Goal: Navigation & Orientation: Find specific page/section

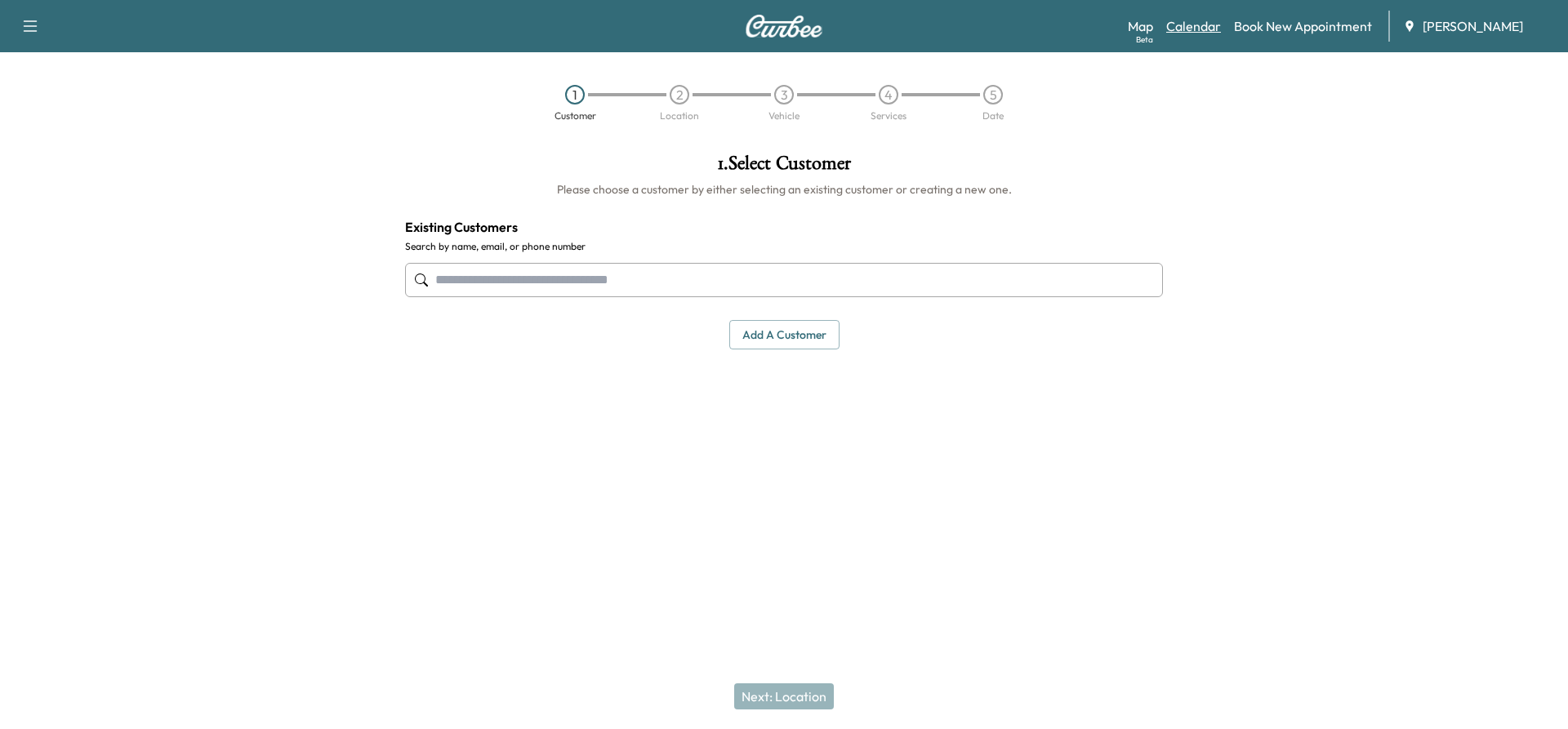
click at [1213, 23] on link "Calendar" at bounding box center [1193, 26] width 54 height 20
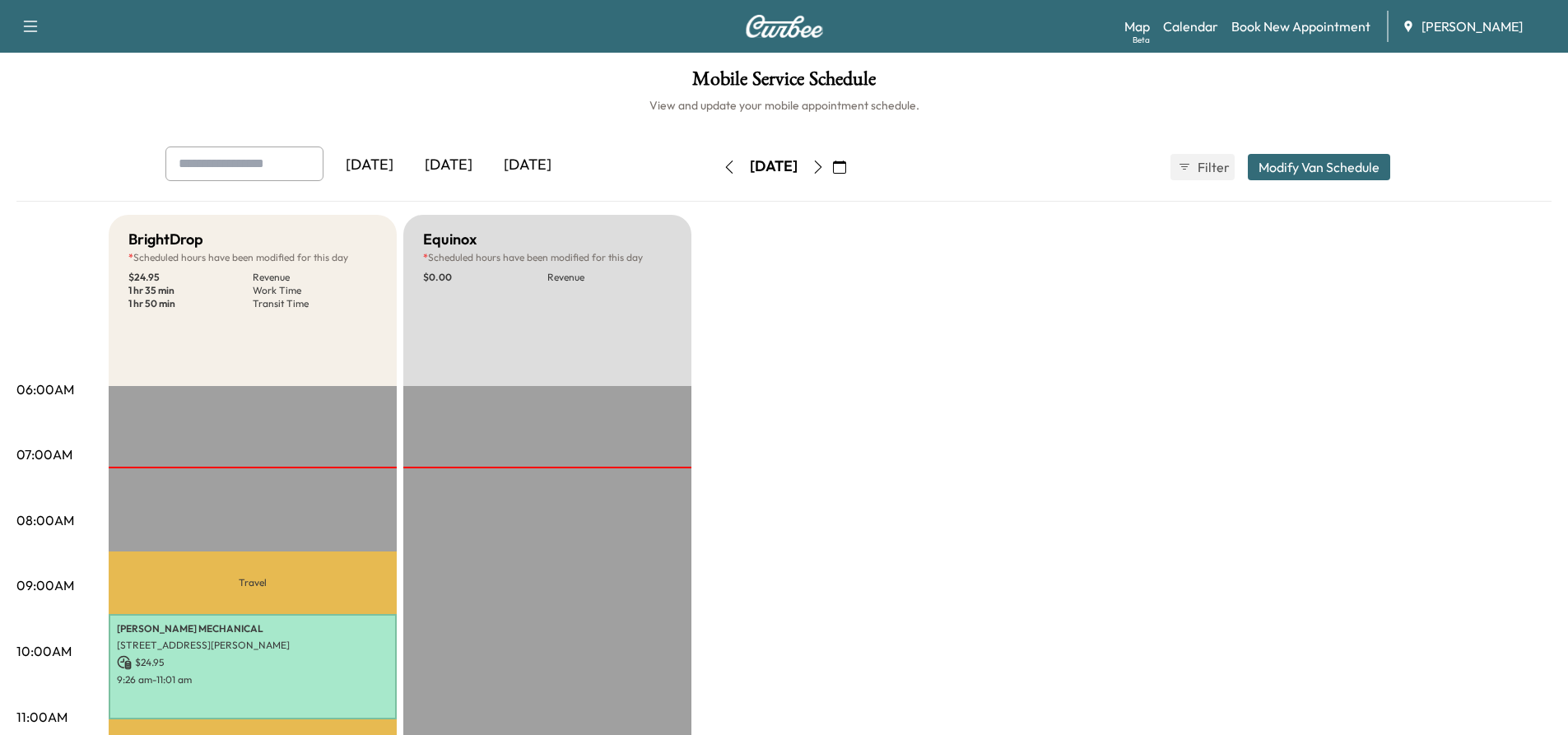
click at [825, 166] on icon "button" at bounding box center [818, 167] width 13 height 13
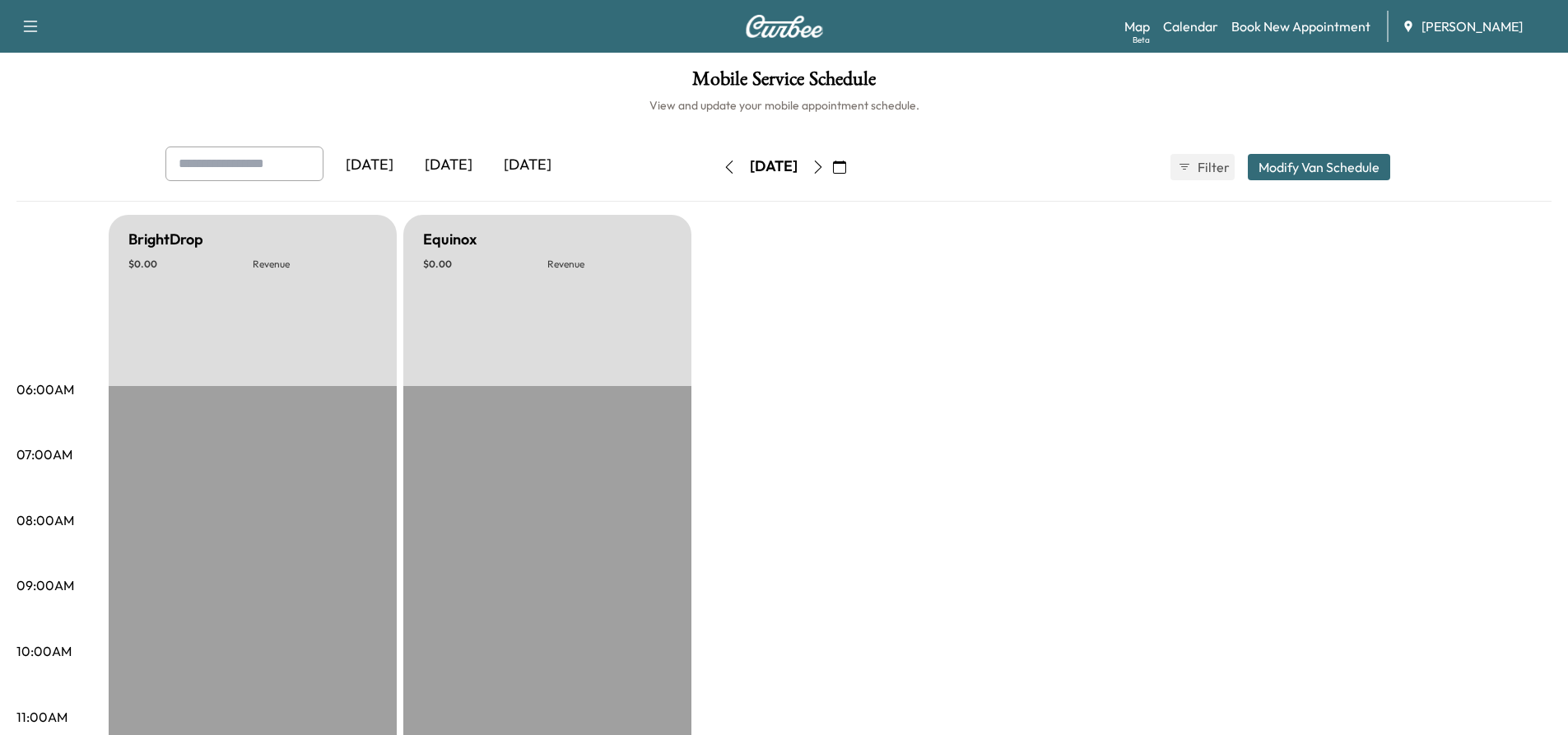
click at [832, 166] on button "button" at bounding box center [818, 167] width 28 height 26
click at [832, 174] on button "button" at bounding box center [818, 167] width 28 height 26
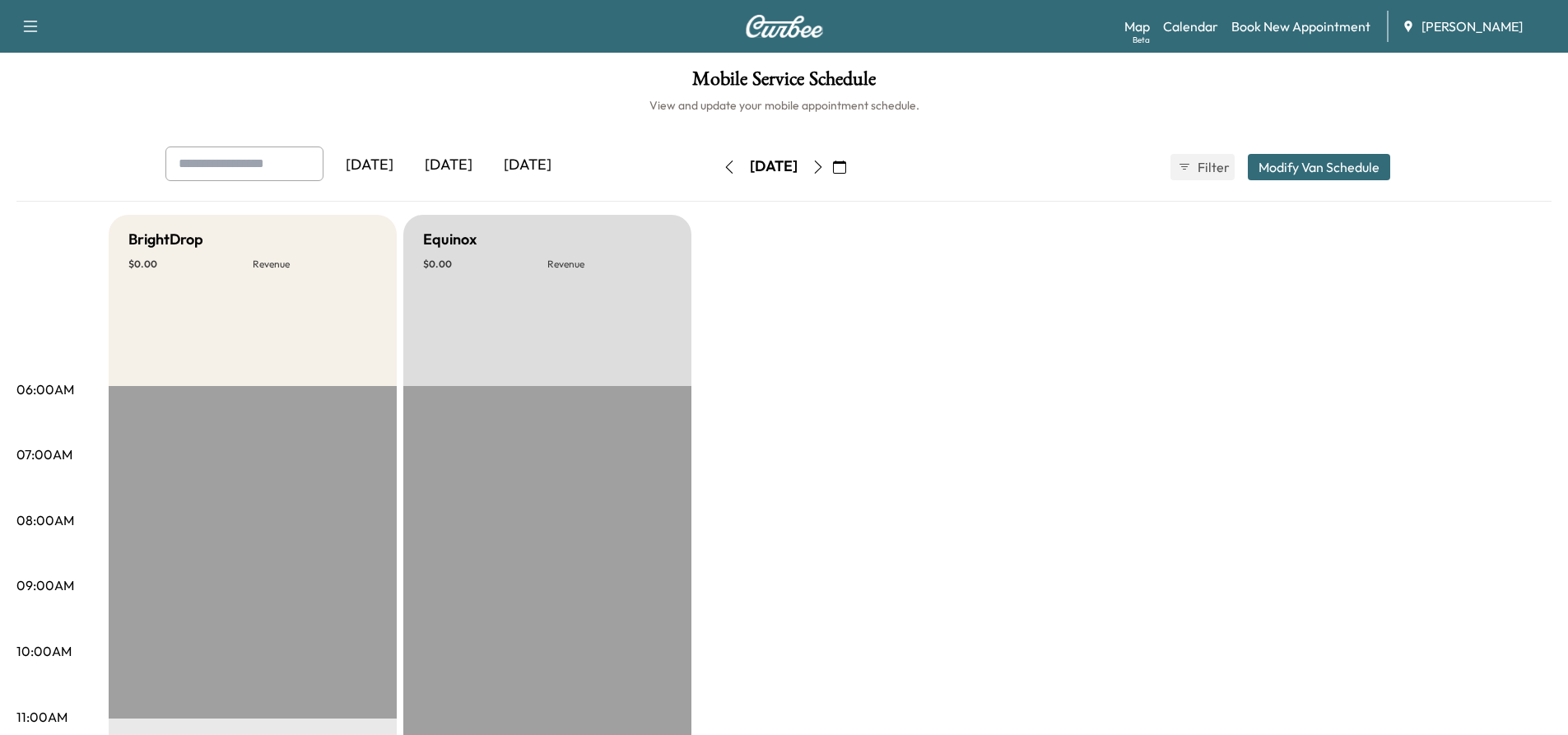
click at [832, 173] on button "button" at bounding box center [818, 167] width 28 height 26
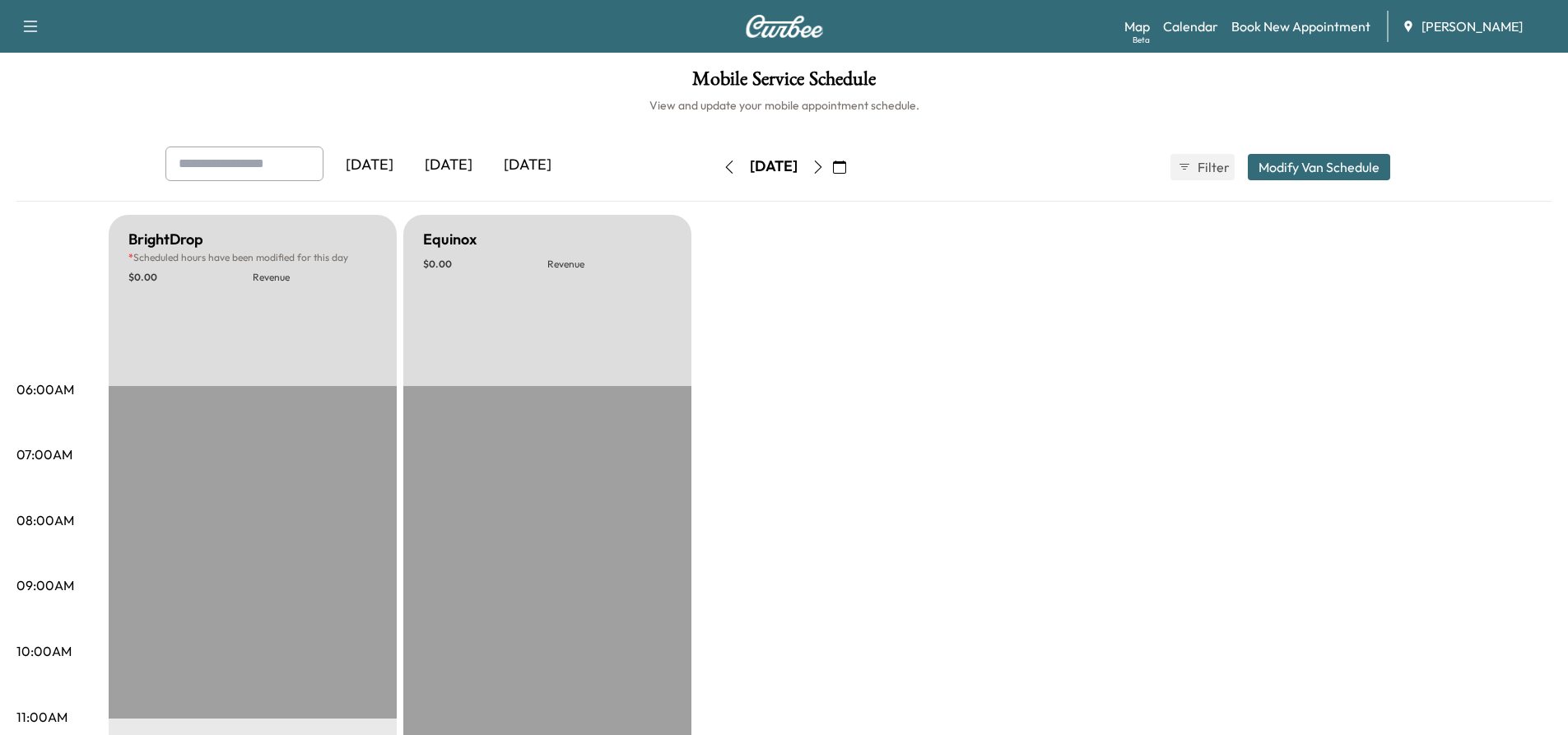
click at [825, 171] on icon "button" at bounding box center [818, 167] width 13 height 13
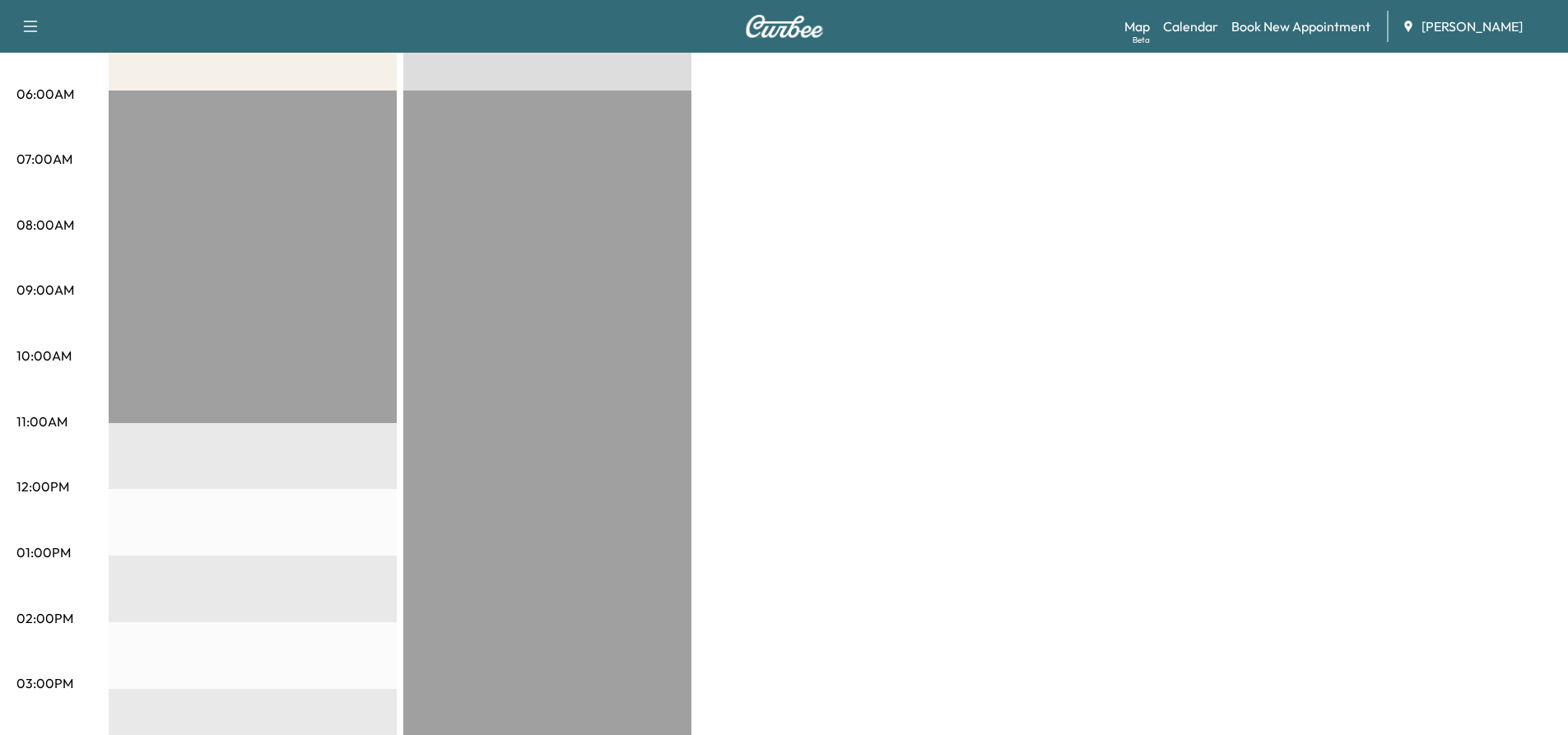
scroll to position [82, 0]
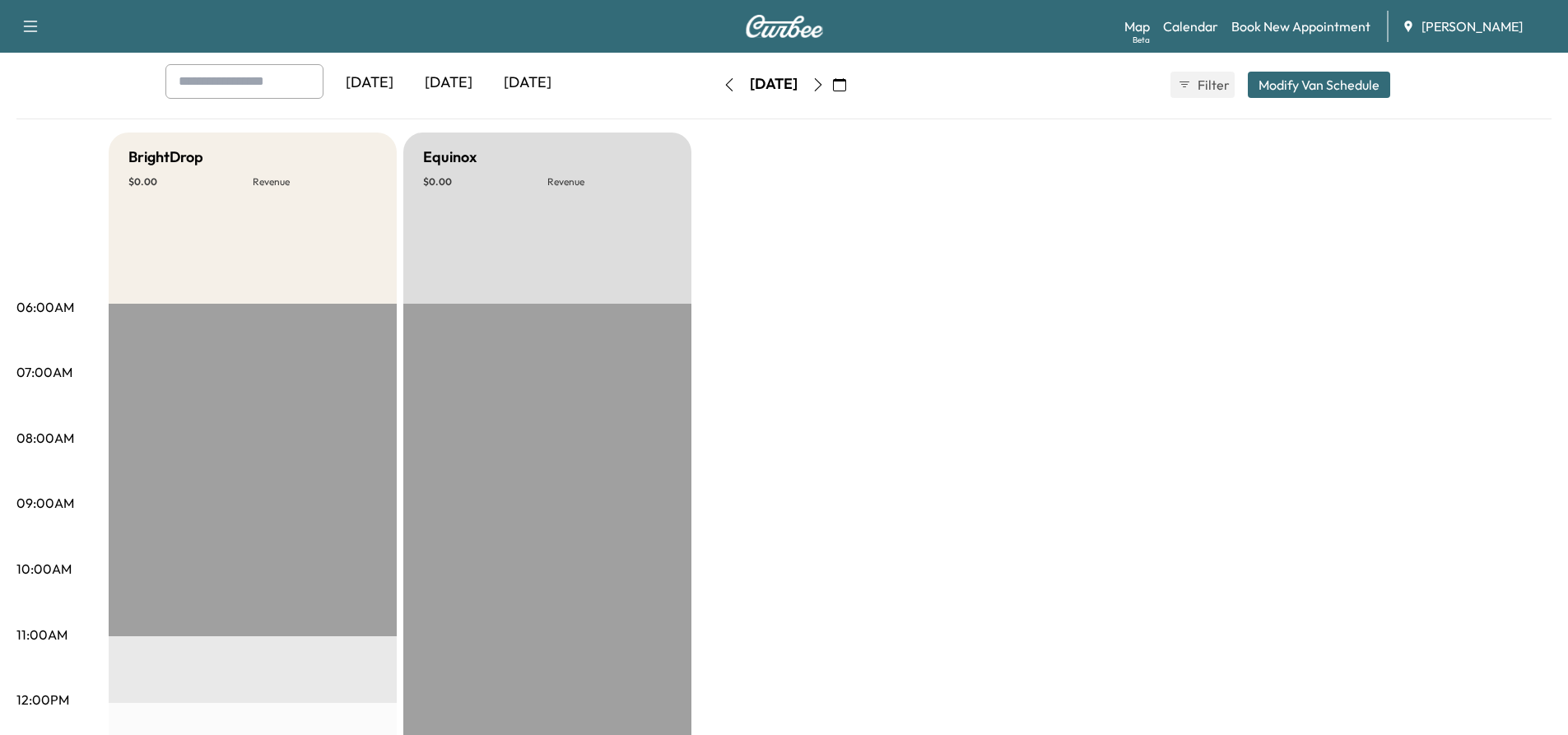
click at [821, 84] on icon "button" at bounding box center [818, 85] width 7 height 13
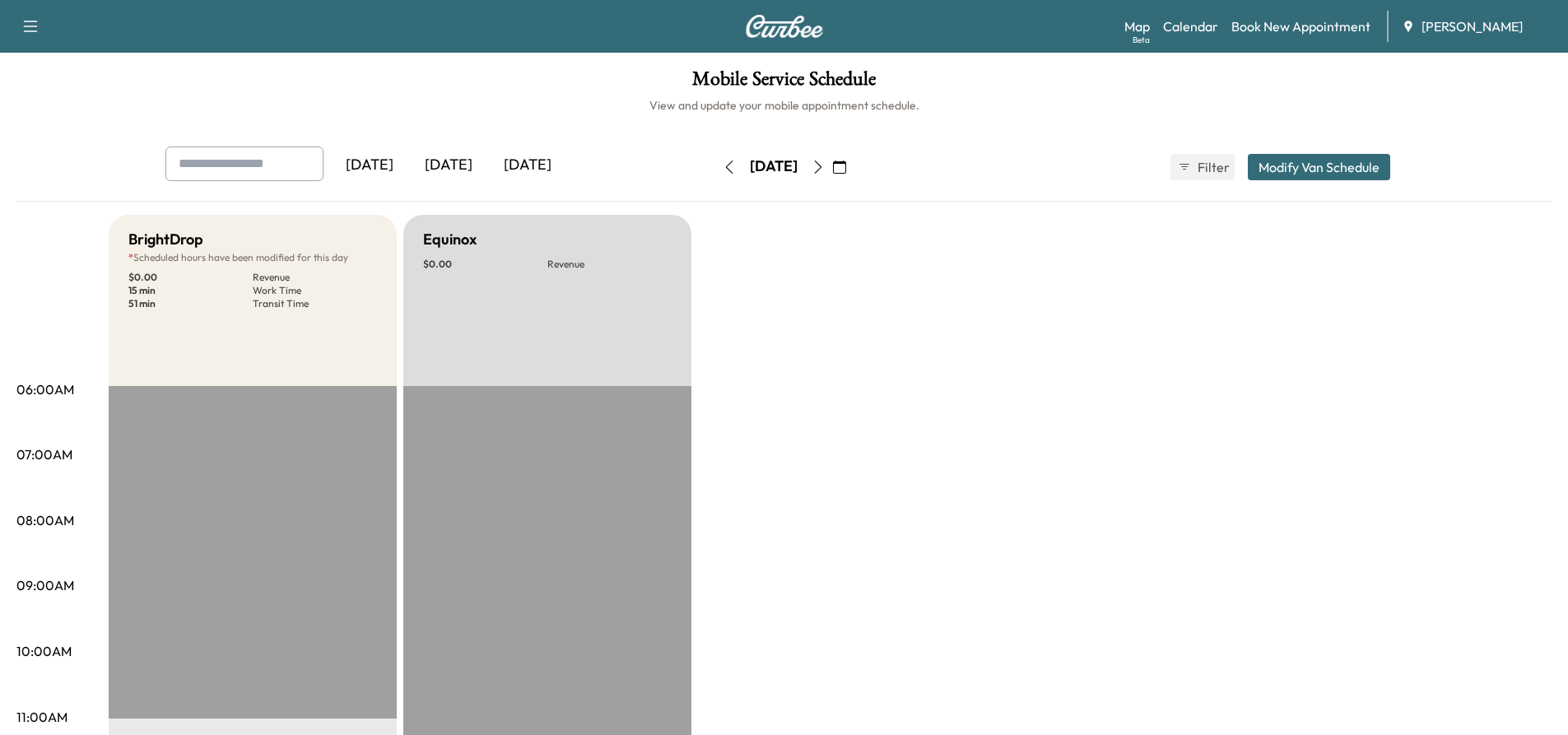
click at [723, 165] on icon "button" at bounding box center [729, 167] width 13 height 13
click at [716, 165] on button "button" at bounding box center [729, 167] width 28 height 26
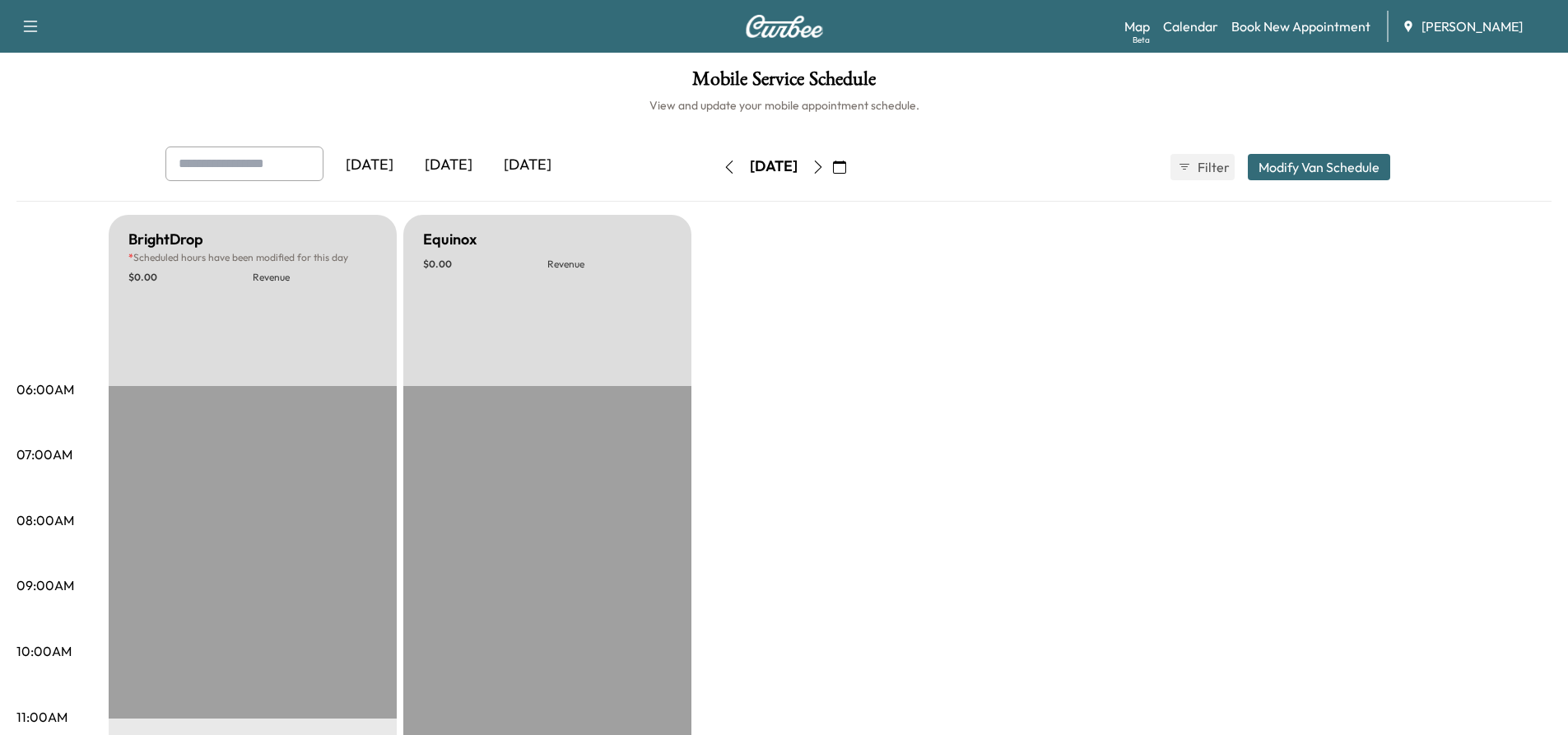
click at [725, 165] on icon "button" at bounding box center [728, 167] width 7 height 13
